Goal: Find specific page/section: Find specific page/section

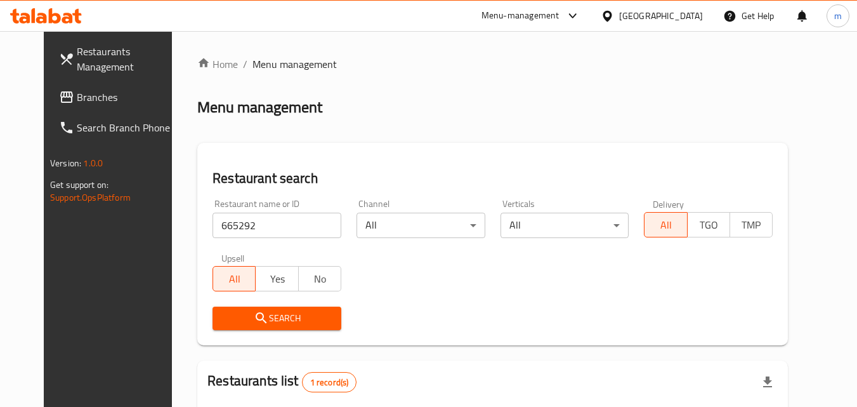
click at [614, 15] on icon at bounding box center [607, 16] width 13 height 13
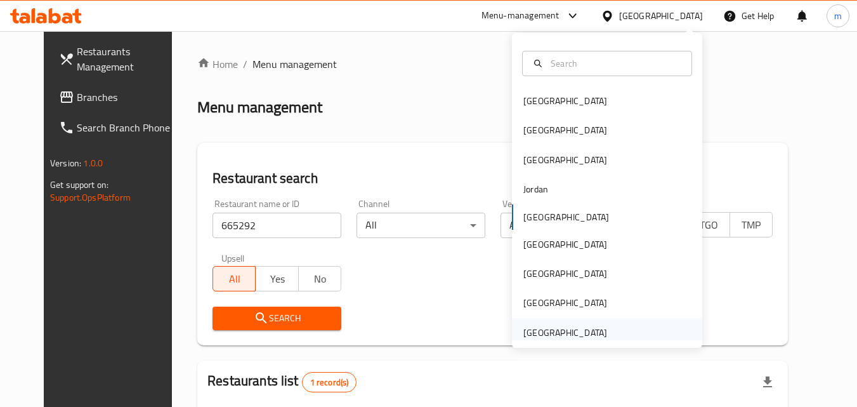
click at [546, 333] on div "[GEOGRAPHIC_DATA]" at bounding box center [566, 333] width 84 height 14
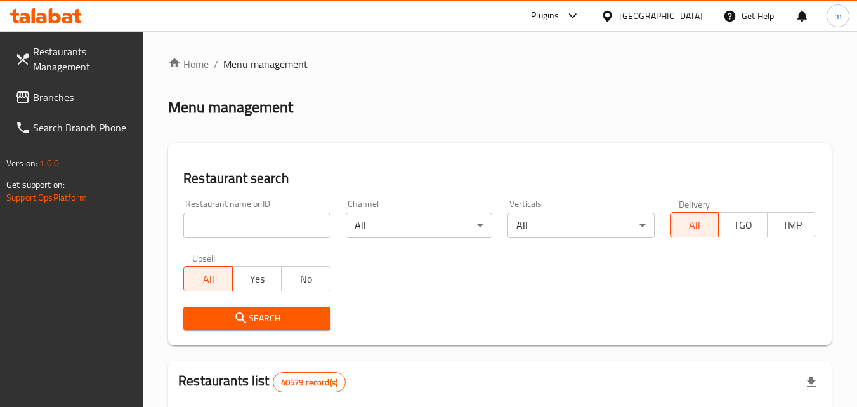
click at [76, 97] on span "Branches" at bounding box center [83, 96] width 100 height 15
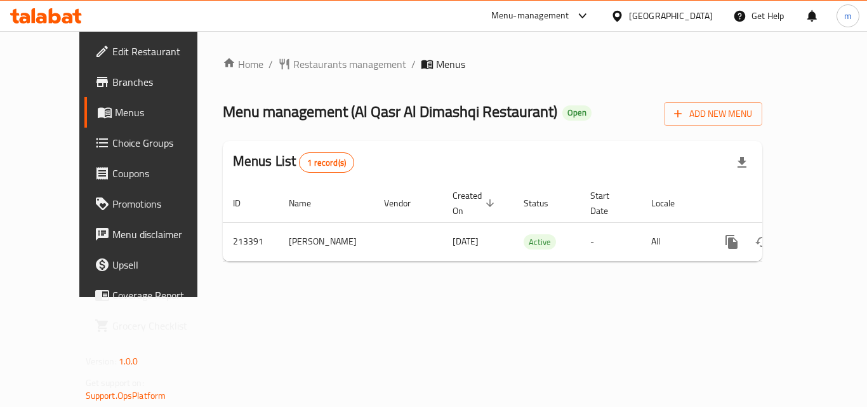
click at [70, 16] on icon at bounding box center [67, 18] width 11 height 11
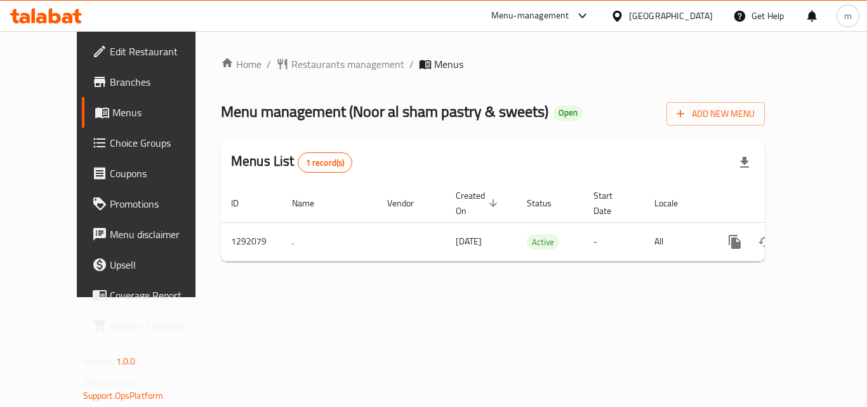
click at [674, 13] on div "[GEOGRAPHIC_DATA]" at bounding box center [671, 16] width 84 height 14
click at [50, 23] on icon at bounding box center [55, 15] width 12 height 15
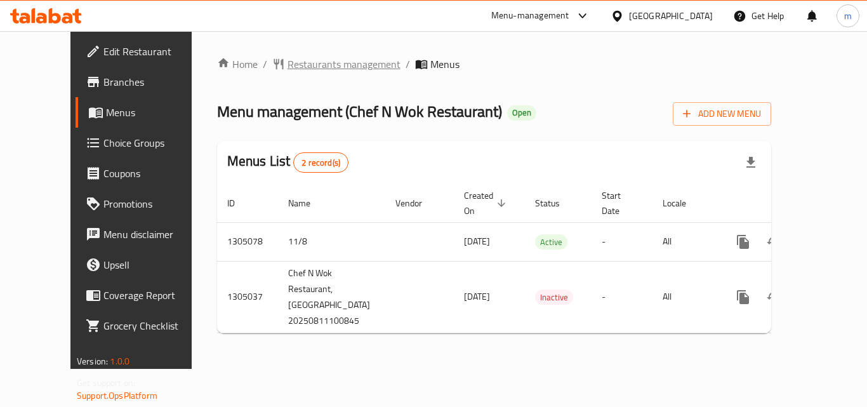
click at [288, 72] on span "Restaurants management" at bounding box center [344, 63] width 113 height 15
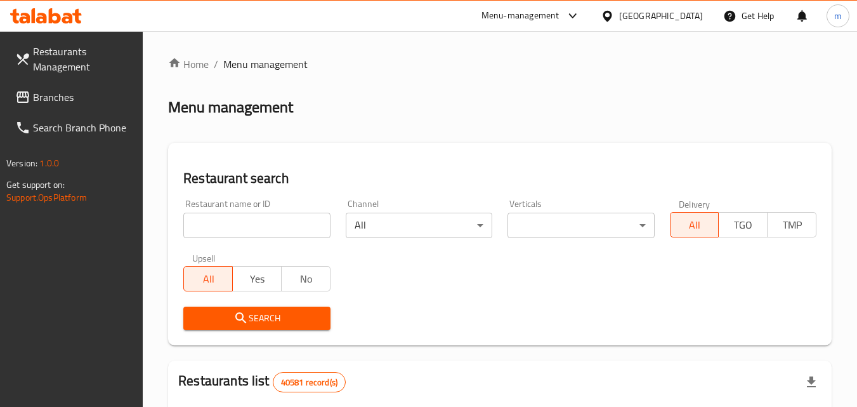
click at [267, 230] on input "search" at bounding box center [256, 225] width 147 height 25
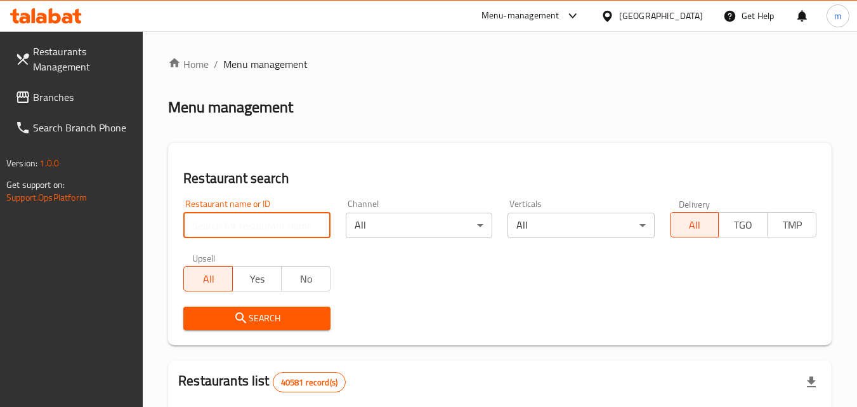
paste input "703534"
type input "703534"
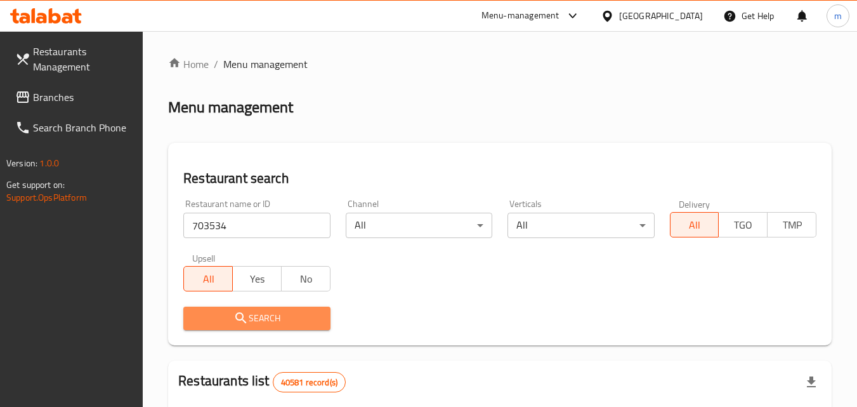
click at [274, 317] on span "Search" at bounding box center [257, 318] width 126 height 16
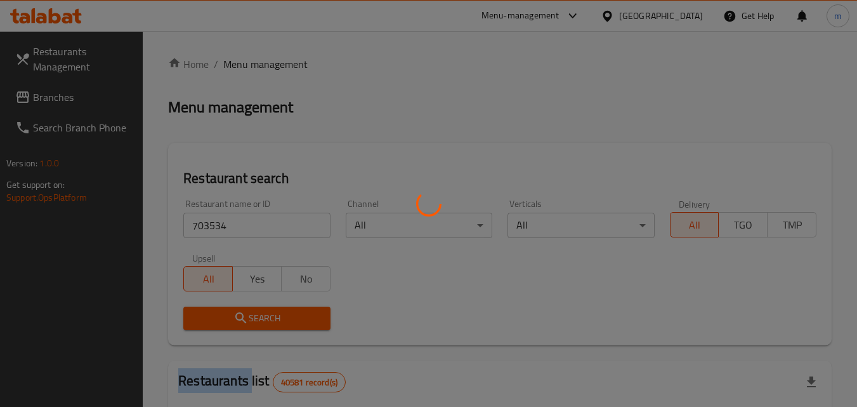
click at [274, 317] on div at bounding box center [428, 203] width 857 height 407
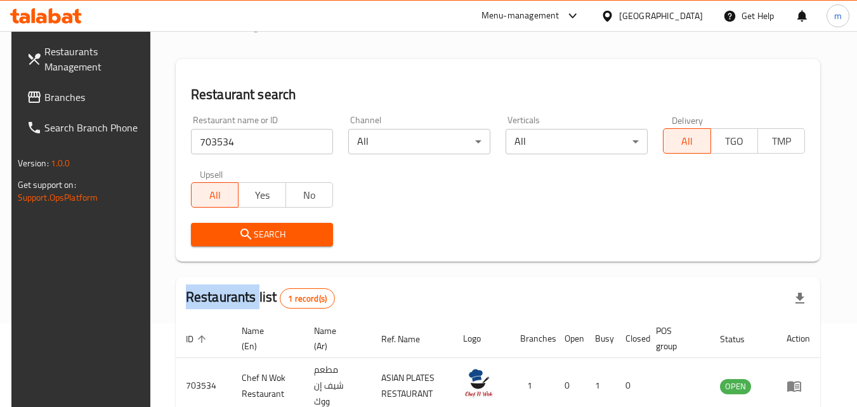
scroll to position [149, 0]
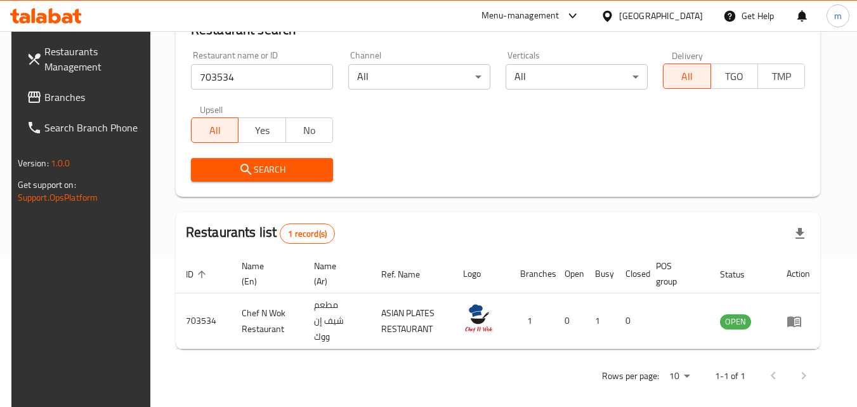
click at [658, 13] on div "[GEOGRAPHIC_DATA]" at bounding box center [661, 16] width 84 height 14
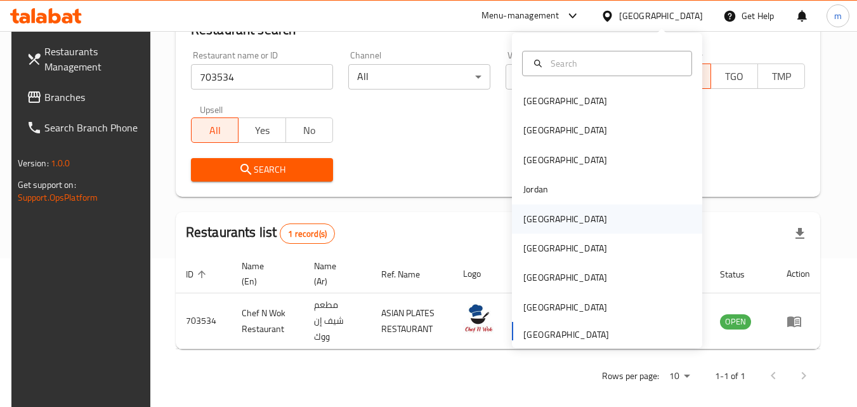
click at [524, 226] on div "[GEOGRAPHIC_DATA]" at bounding box center [566, 219] width 84 height 14
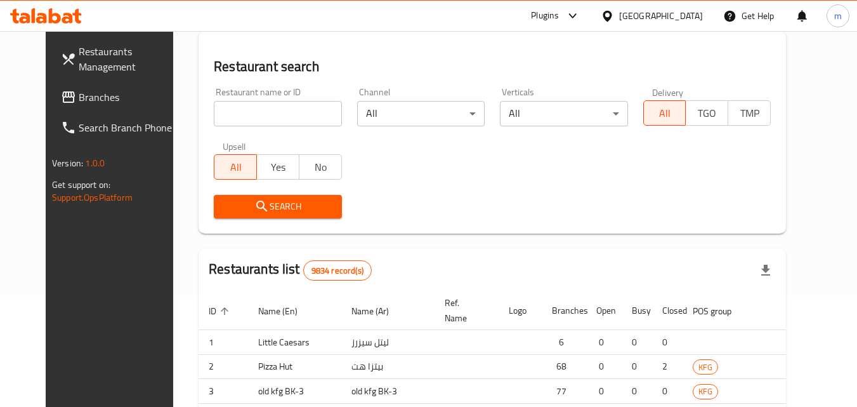
scroll to position [149, 0]
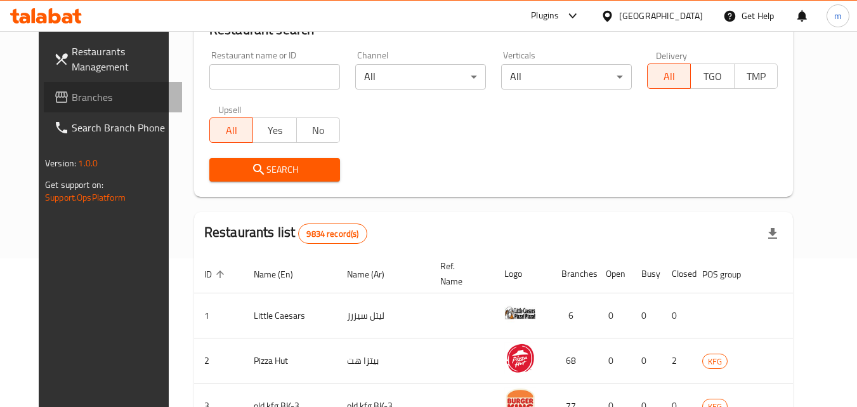
click at [72, 100] on span "Branches" at bounding box center [122, 96] width 100 height 15
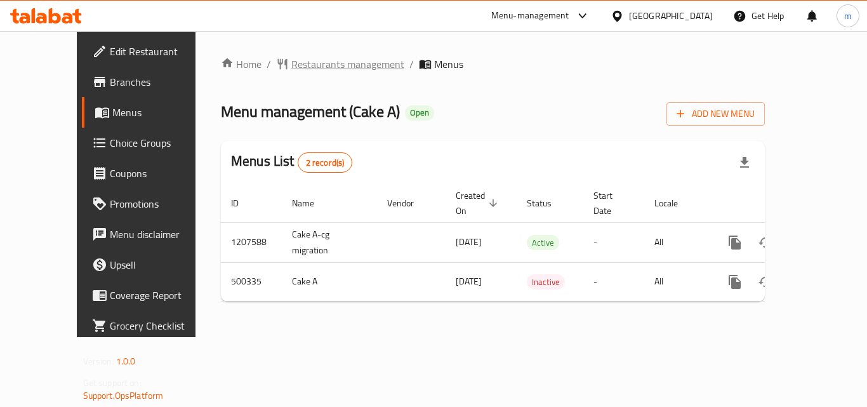
click at [295, 64] on span "Restaurants management" at bounding box center [347, 63] width 113 height 15
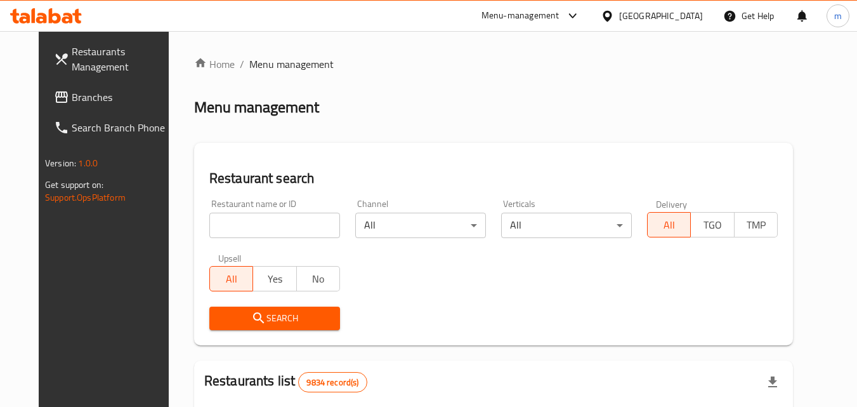
click at [262, 230] on input "search" at bounding box center [274, 225] width 131 height 25
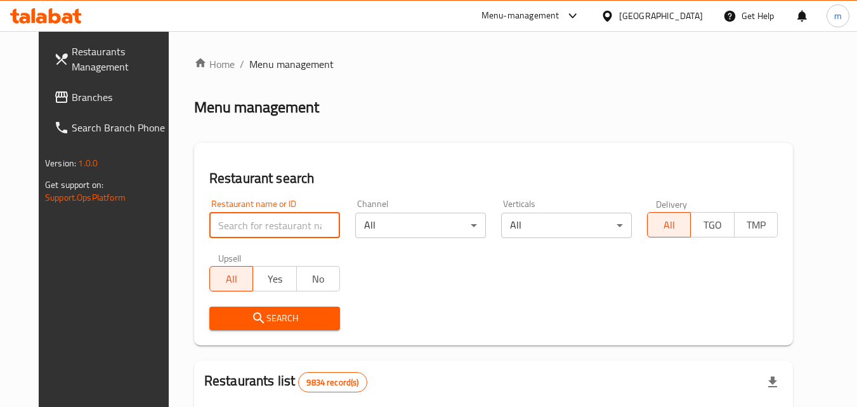
click at [226, 228] on input "search" at bounding box center [274, 225] width 131 height 25
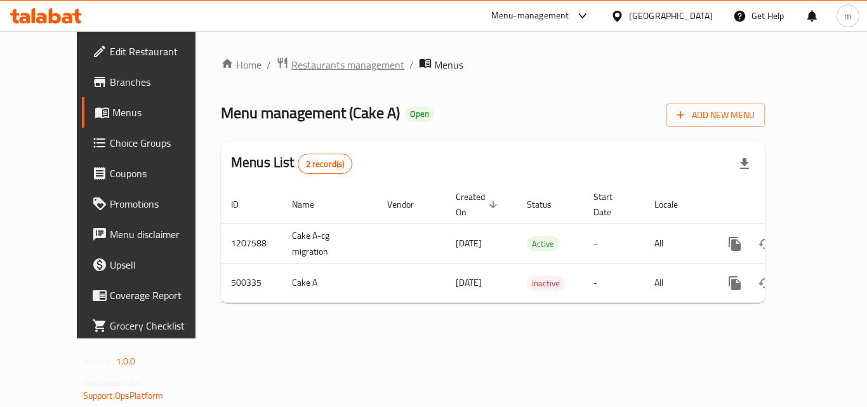
click at [308, 66] on span "Restaurants management" at bounding box center [347, 64] width 113 height 15
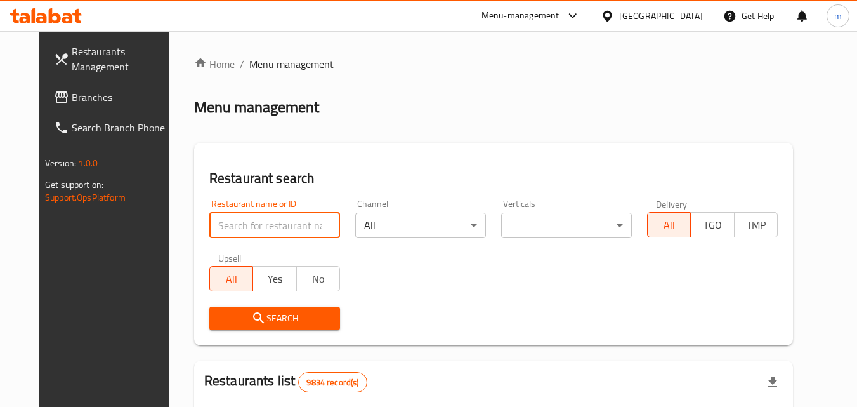
click at [268, 235] on input "search" at bounding box center [274, 225] width 131 height 25
paste input "634562/"
type input "634562"
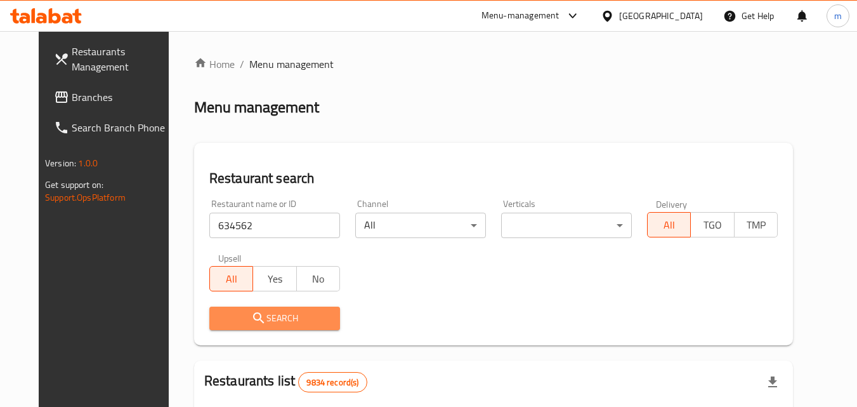
click at [232, 312] on span "Search" at bounding box center [275, 318] width 110 height 16
click at [232, 312] on div at bounding box center [428, 203] width 857 height 407
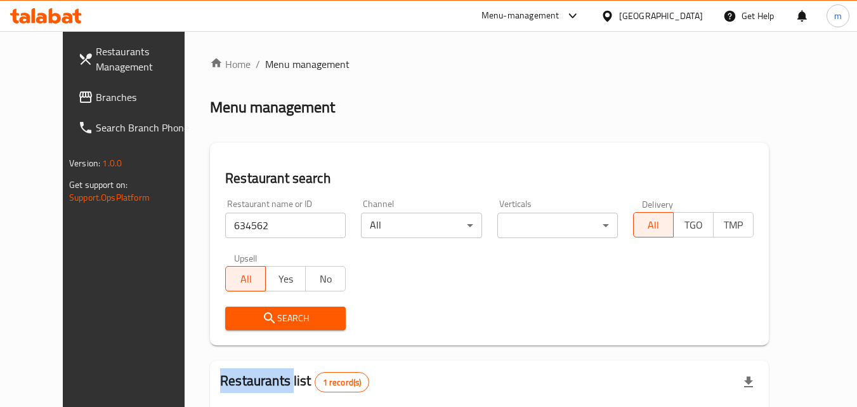
click at [235, 312] on span "Search" at bounding box center [285, 318] width 100 height 16
